Goal: Task Accomplishment & Management: Use online tool/utility

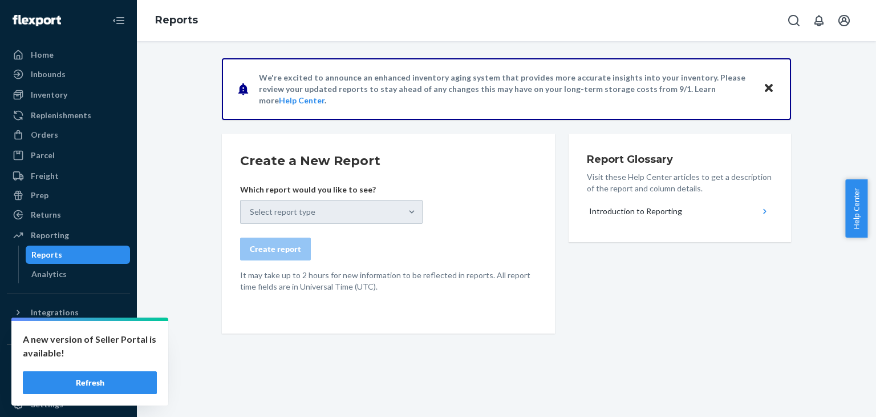
click at [87, 382] on button "Refresh" at bounding box center [90, 382] width 134 height 23
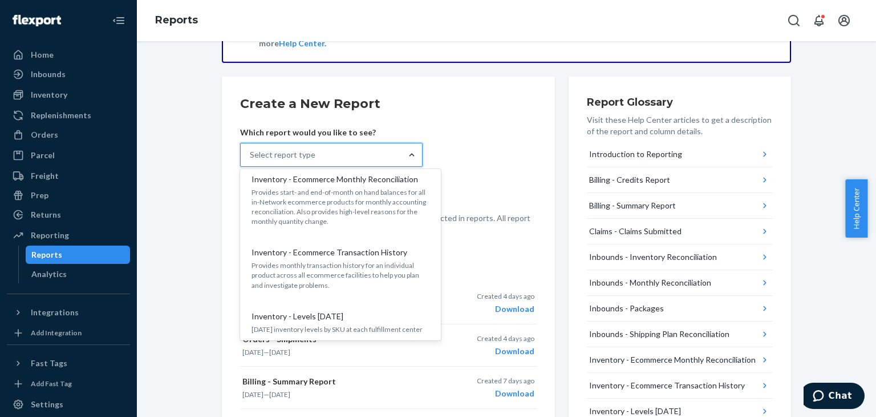
scroll to position [456, 0]
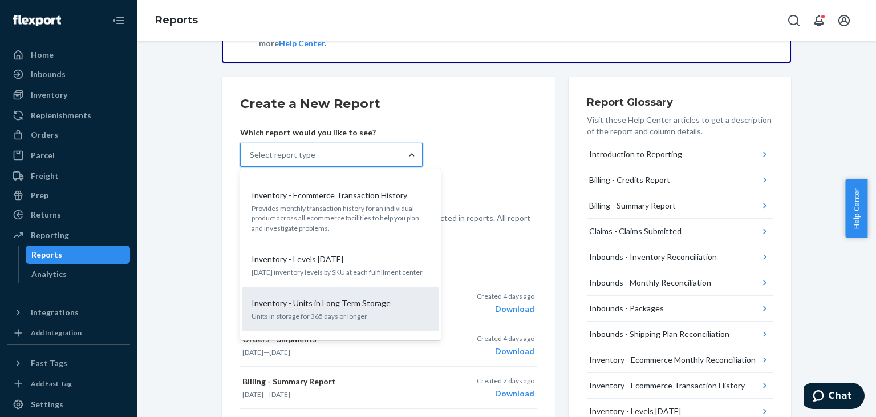
click at [333, 311] on p "Units in storage for 365 days or longer" at bounding box center [341, 316] width 178 height 10
click at [251, 160] on input "option Inventory - Units in Long Term Storage focused, 12 of 27. 27 results ava…" at bounding box center [250, 154] width 1 height 11
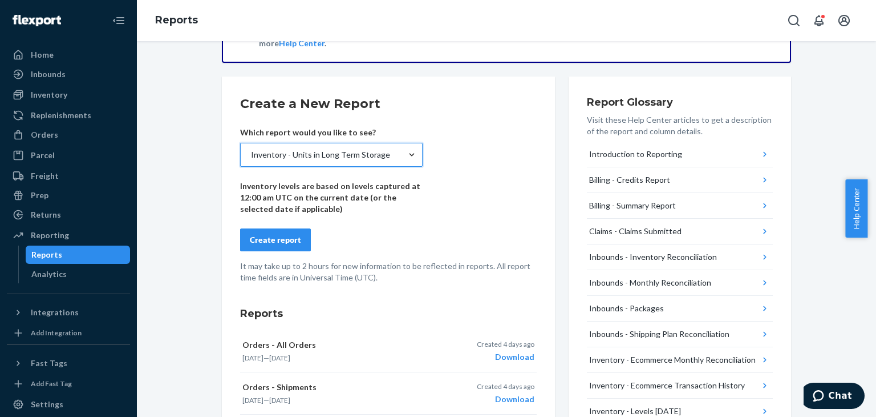
click at [285, 235] on div "Create report" at bounding box center [275, 239] width 51 height 11
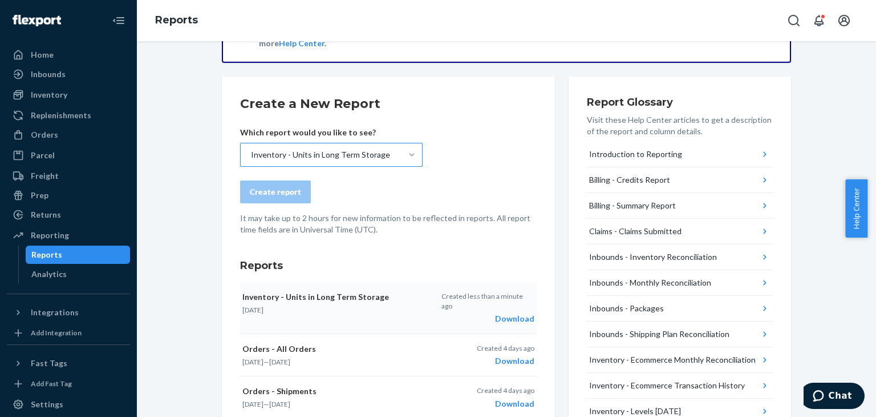
click at [511, 315] on button "Inventory - Units in Long Term Storage Aug 21, 2025 Created less than a minute …" at bounding box center [388, 308] width 297 height 52
